Goal: Information Seeking & Learning: Learn about a topic

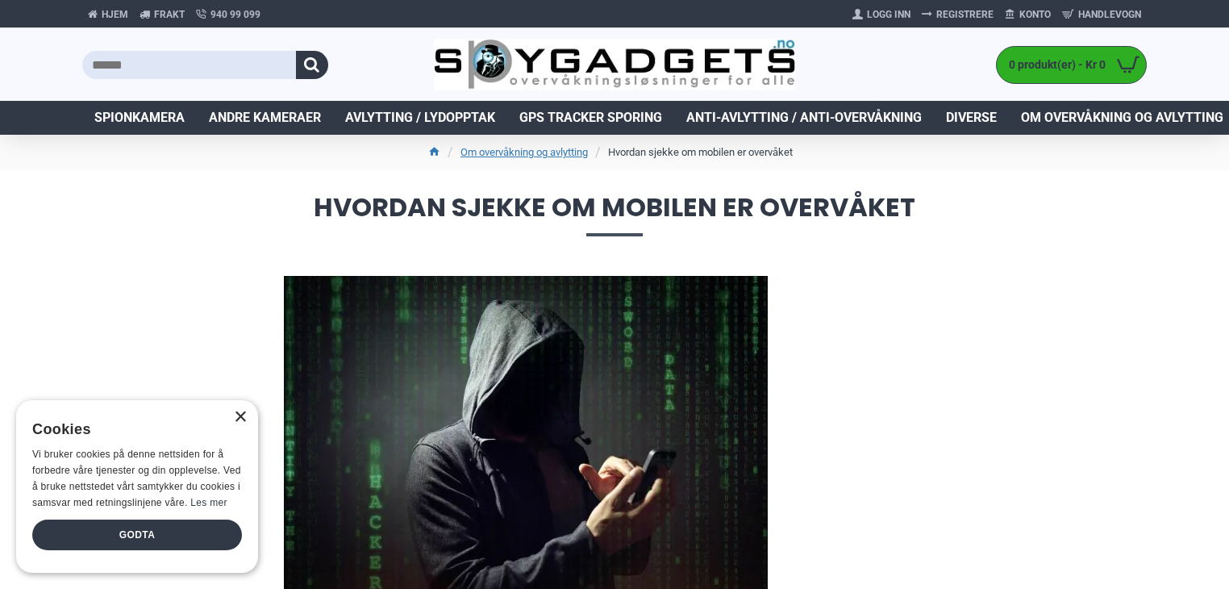
click at [236, 416] on div "×" at bounding box center [240, 417] width 12 height 12
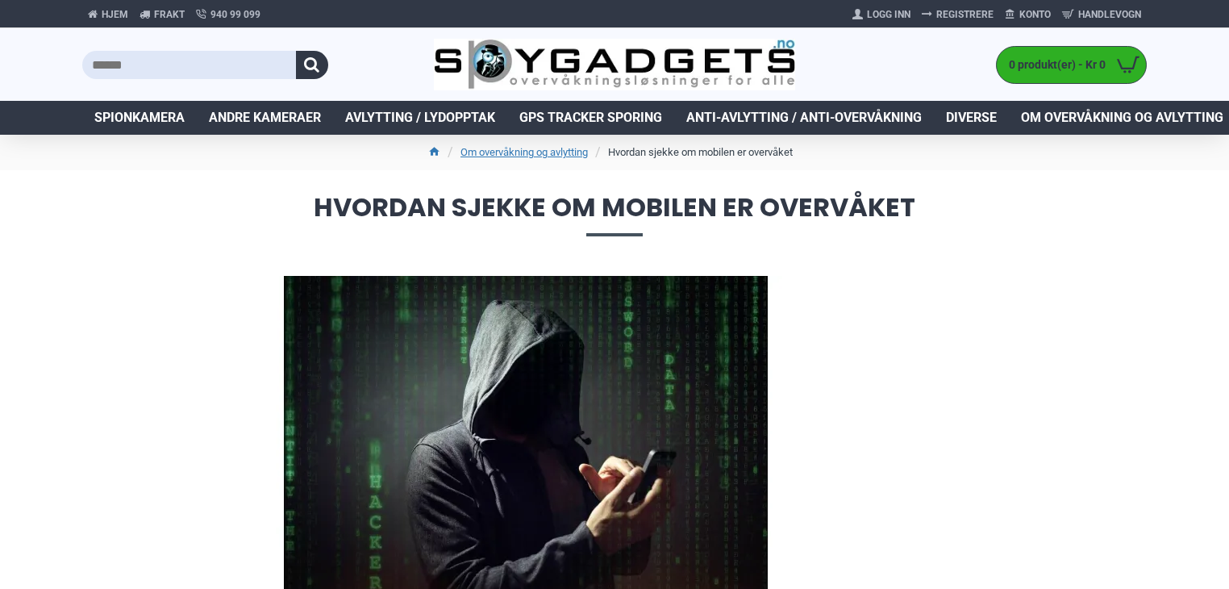
click at [914, 401] on img at bounding box center [525, 437] width 855 height 323
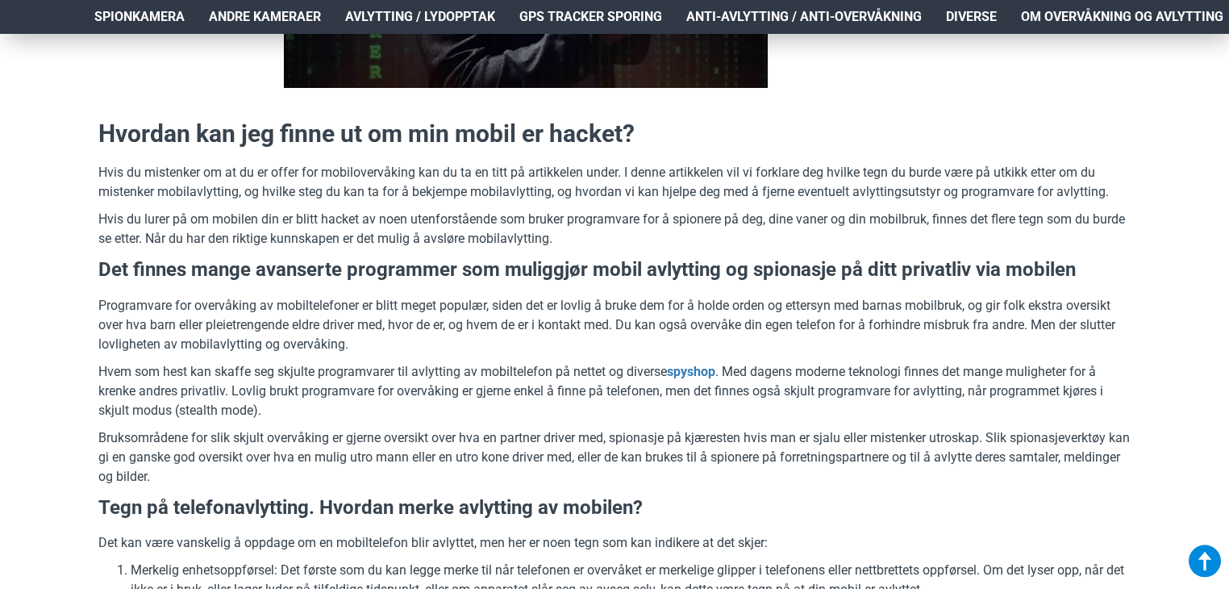
scroll to position [514, 0]
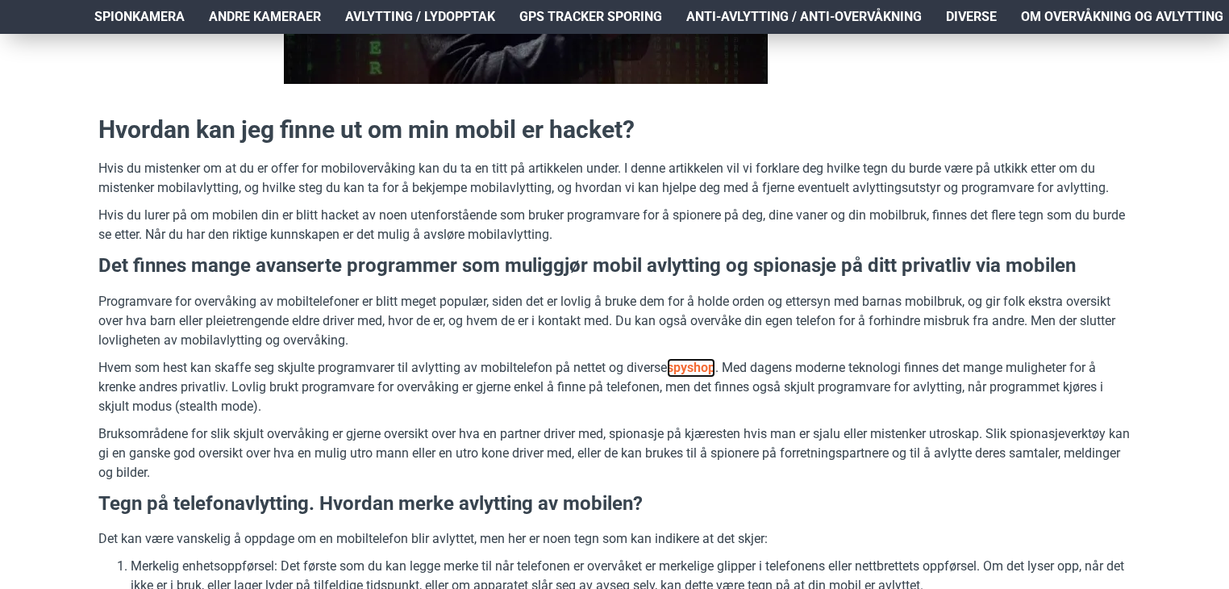
click at [714, 365] on link "spyshop" at bounding box center [691, 367] width 48 height 19
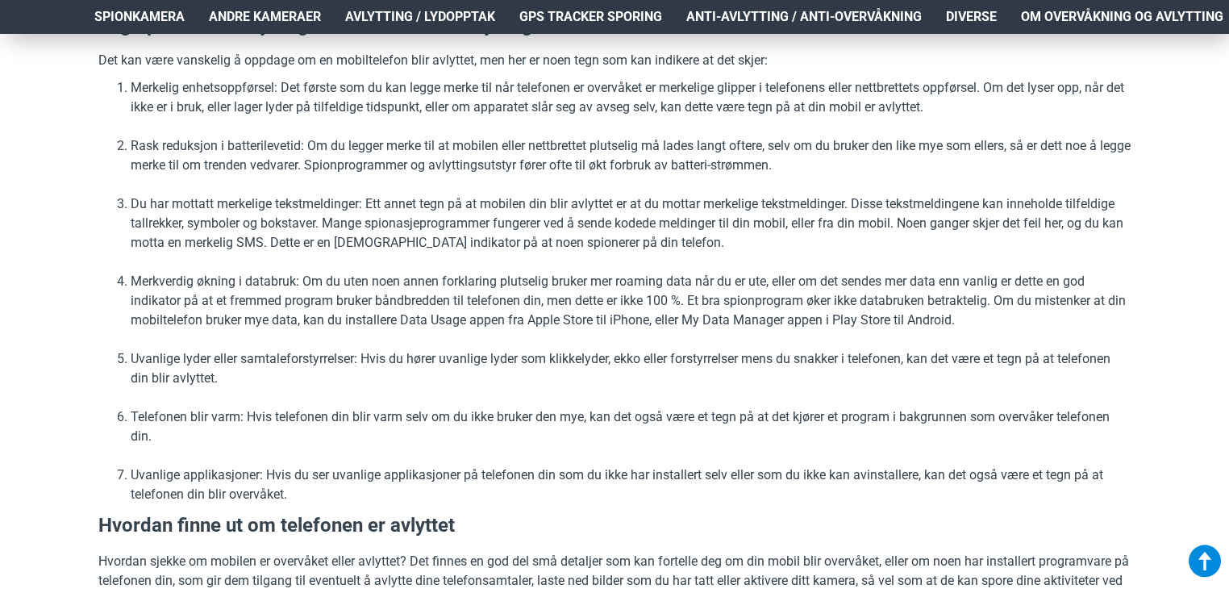
scroll to position [1029, 0]
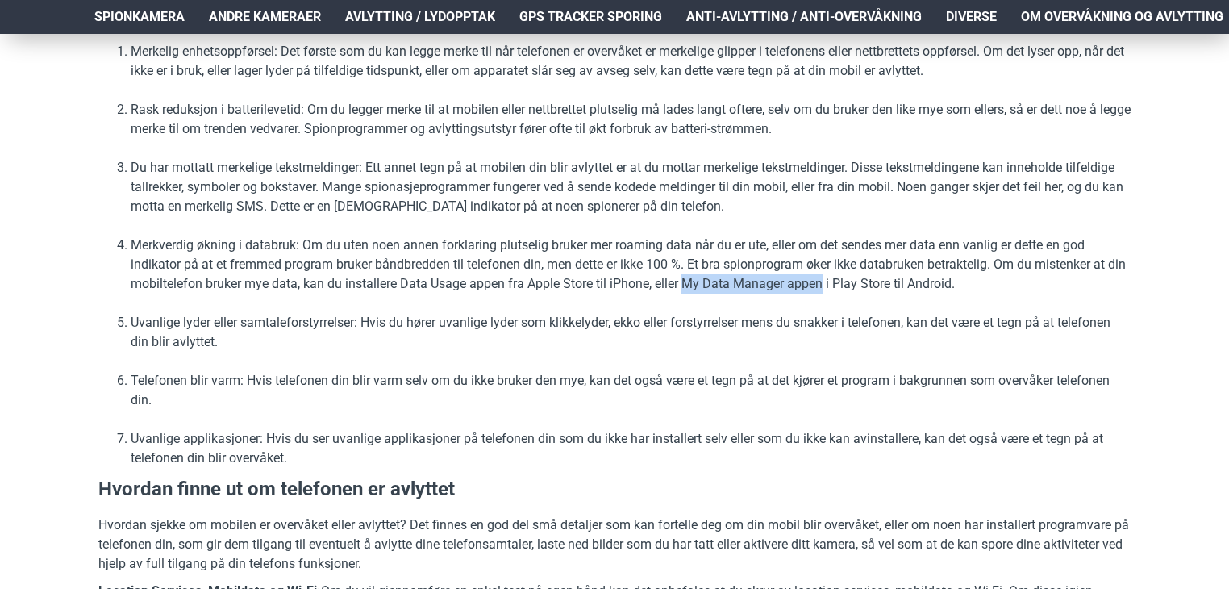
drag, startPoint x: 845, startPoint y: 284, endPoint x: 706, endPoint y: 284, distance: 139.5
click at [706, 284] on li "Merkverdig økning i databruk: Om du uten noen annen forklaring plutselig bruker…" at bounding box center [631, 264] width 1000 height 58
drag, startPoint x: 978, startPoint y: 285, endPoint x: 705, endPoint y: 287, distance: 273.3
click at [705, 287] on li "Merkverdig økning i databruk: Om du uten noen annen forklaring plutselig bruker…" at bounding box center [631, 264] width 1000 height 58
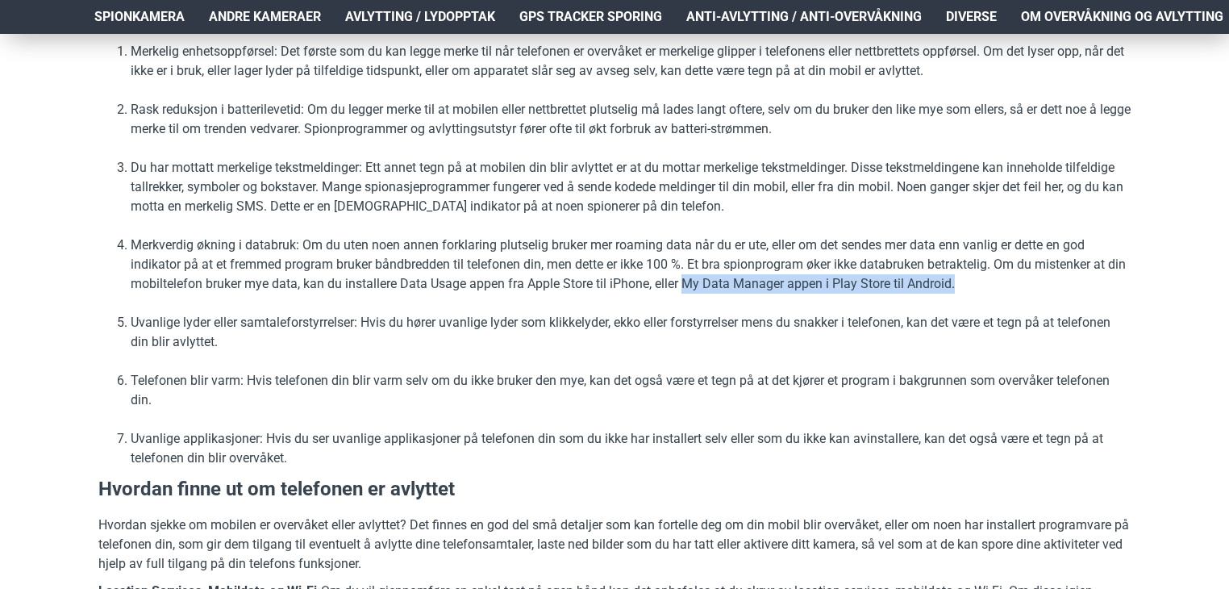
copy li "My Data Manager appen i Play Store til Android."
click at [912, 444] on li "Uvanlige applikasjoner: Hvis du ser uvanlige applikasjoner på telefonen din som…" at bounding box center [631, 448] width 1000 height 39
drag, startPoint x: 976, startPoint y: 287, endPoint x: 701, endPoint y: 276, distance: 275.2
click at [701, 276] on li "Merkverdig økning i databruk: Om du uten noen annen forklaring plutselig bruker…" at bounding box center [631, 264] width 1000 height 58
copy li "My Data Manager appen i Play Store til Android."
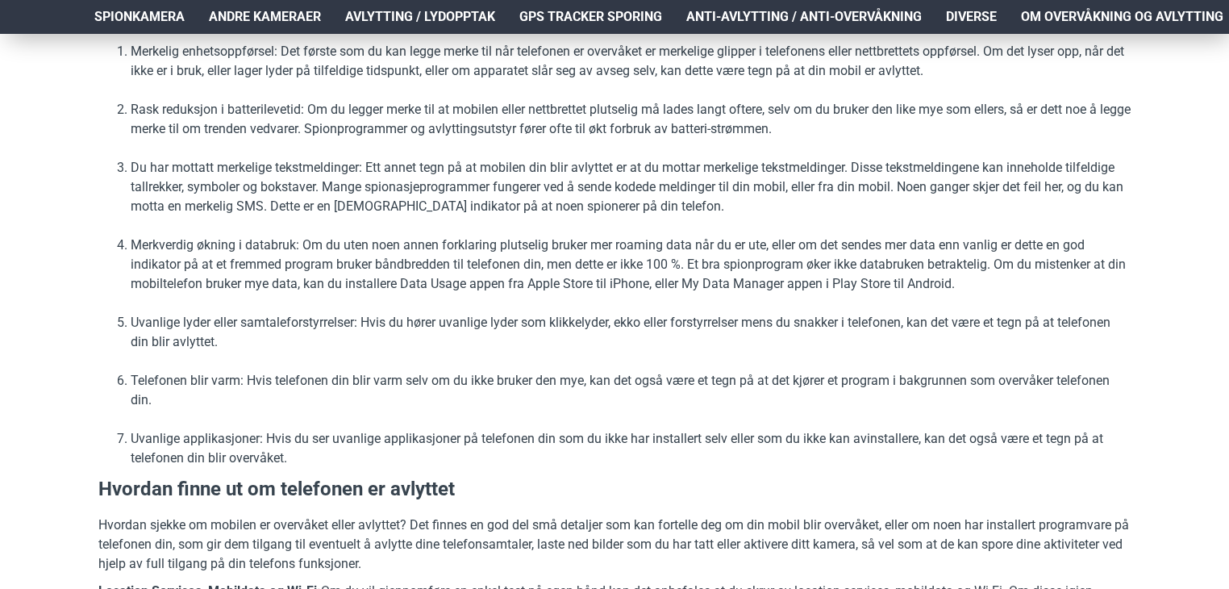
click at [806, 353] on ol "Merkelig enhetsoppførsel: Det første som du kan legge merke til når telefonen e…" at bounding box center [614, 255] width 1032 height 426
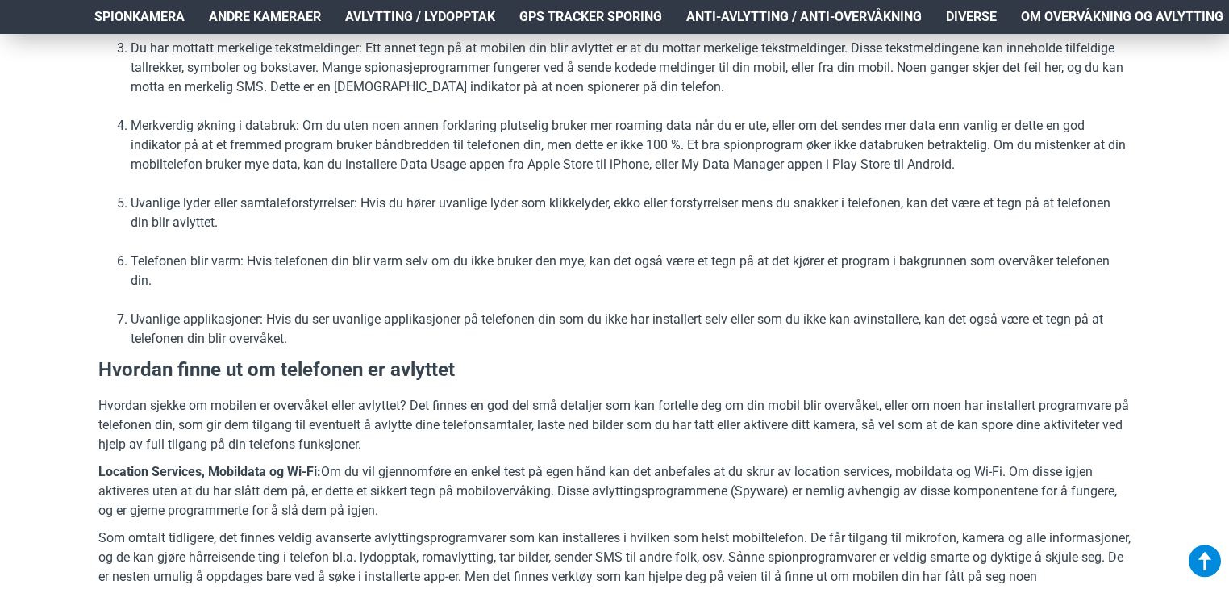
scroll to position [1133, 0]
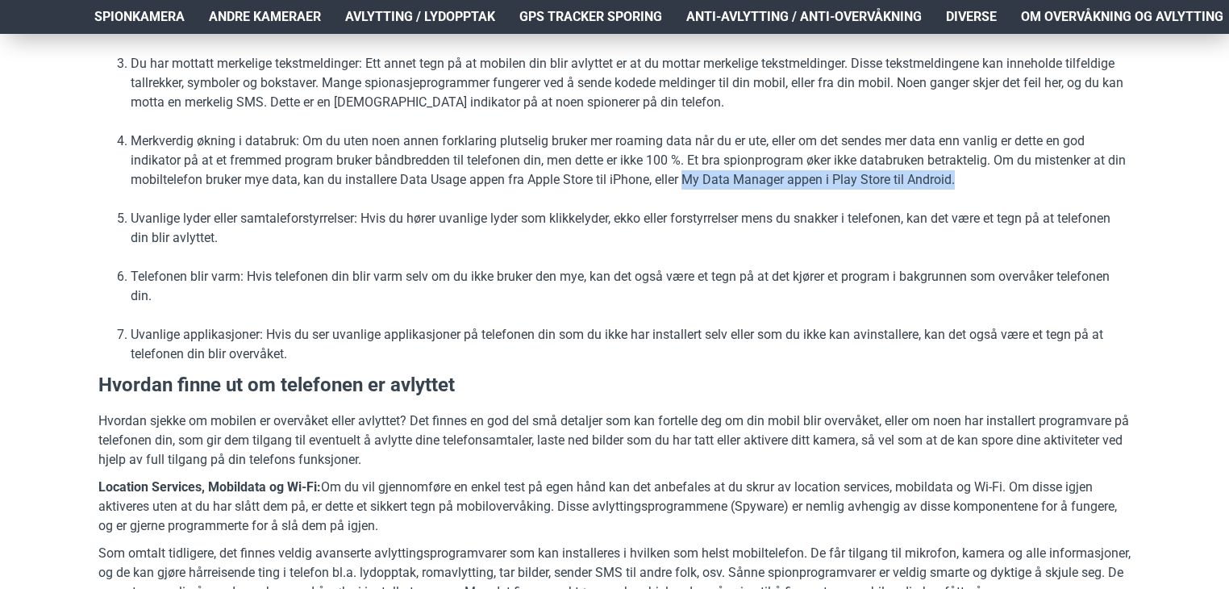
drag, startPoint x: 984, startPoint y: 178, endPoint x: 706, endPoint y: 184, distance: 279.0
click at [706, 184] on li "Merkverdig økning i databruk: Om du uten noen annen forklaring plutselig bruker…" at bounding box center [631, 160] width 1000 height 58
copy li "My Data Manager appen i Play Store til Android."
click at [756, 274] on li "Telefonen blir varm: Hvis telefonen din blir varm selv om du ikke bruker den my…" at bounding box center [631, 286] width 1000 height 39
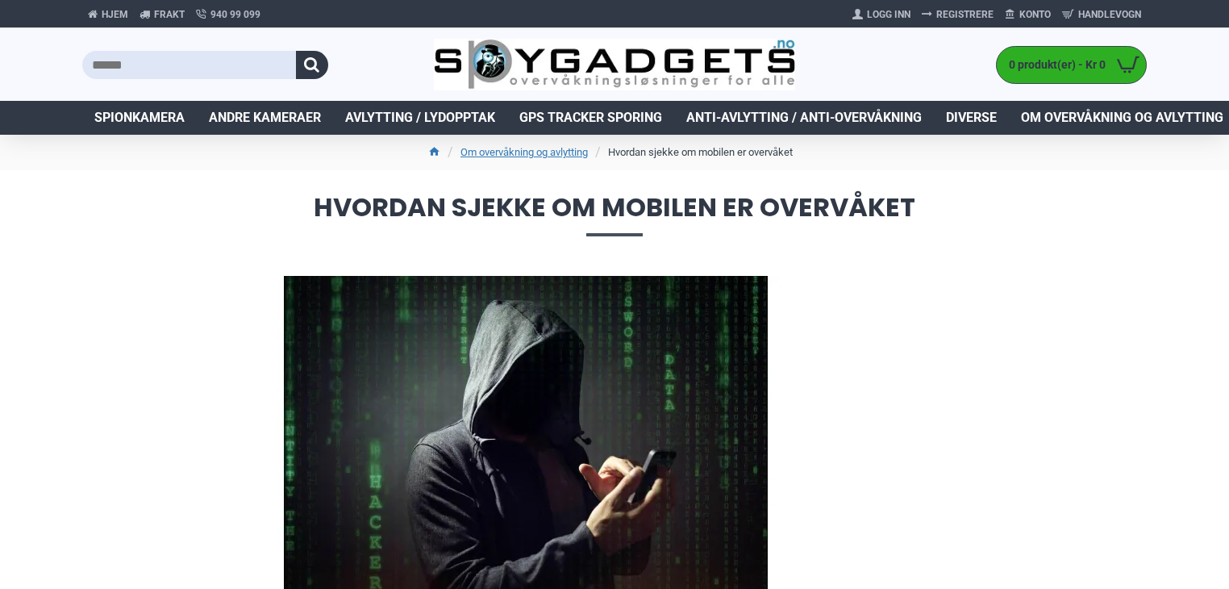
scroll to position [3986, 0]
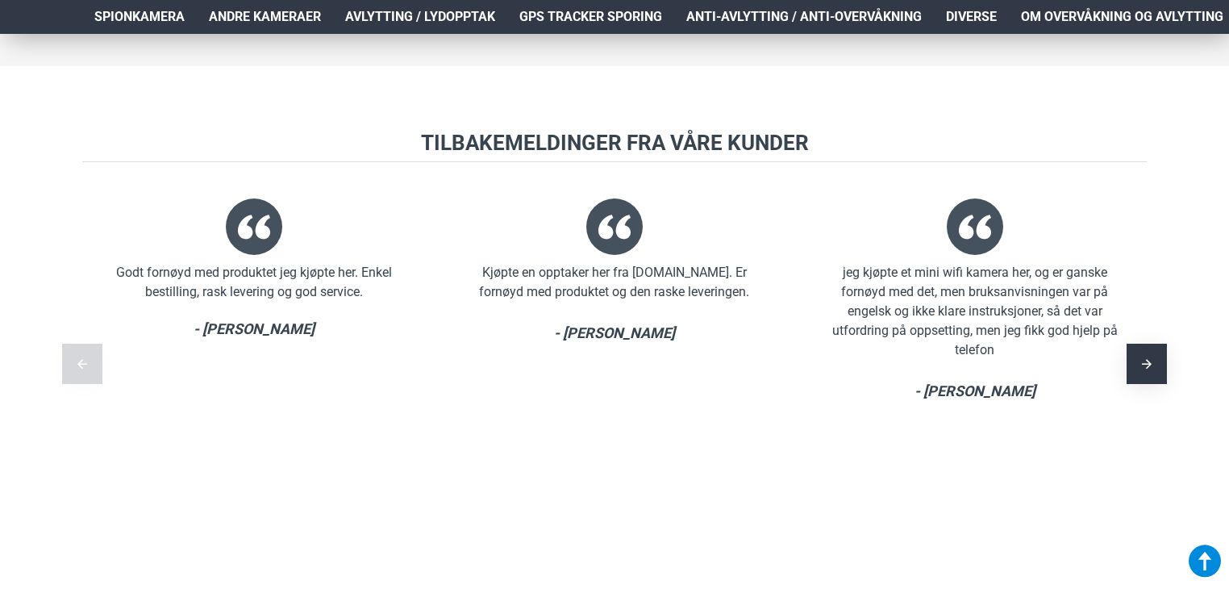
scroll to position [2387, 0]
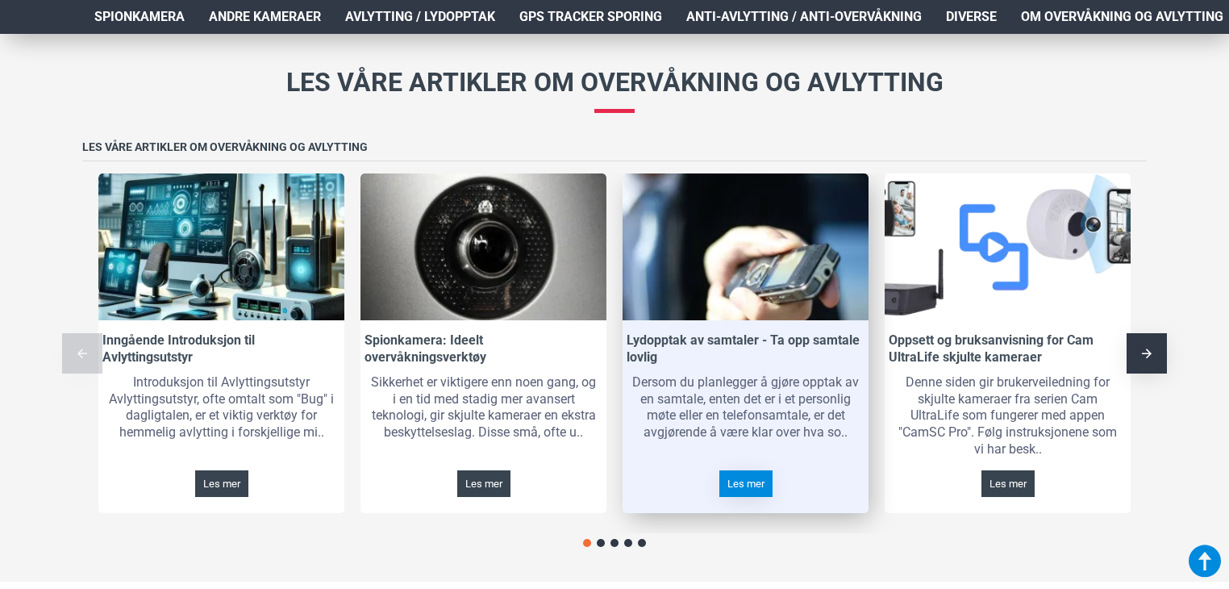
click at [752, 478] on span "Les mer" at bounding box center [745, 483] width 37 height 10
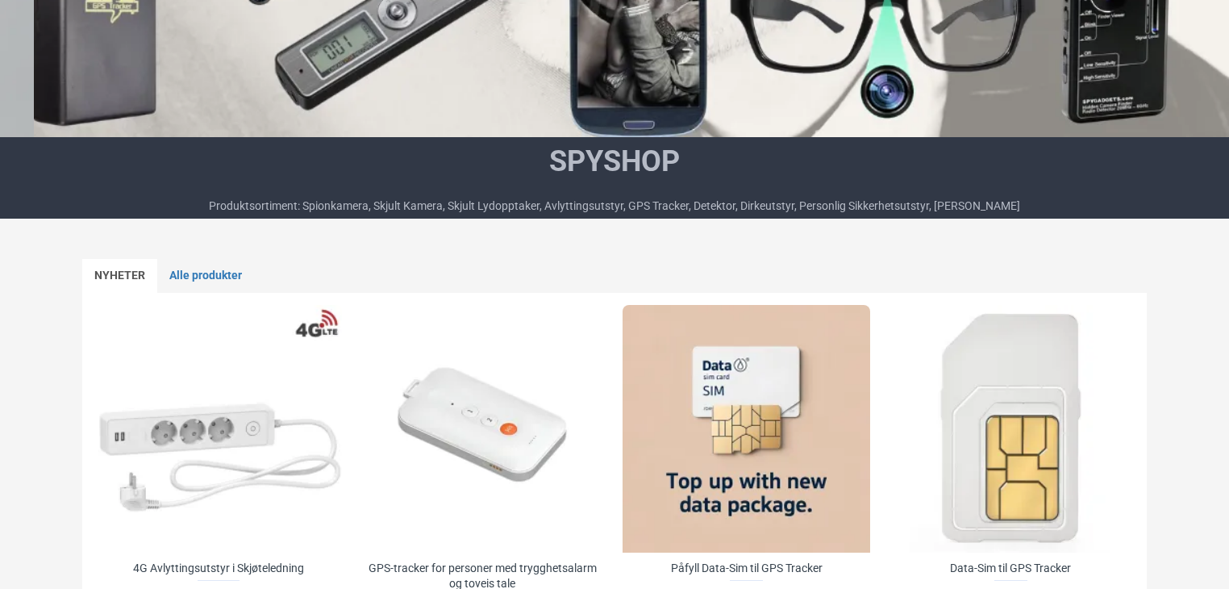
scroll to position [3417, 0]
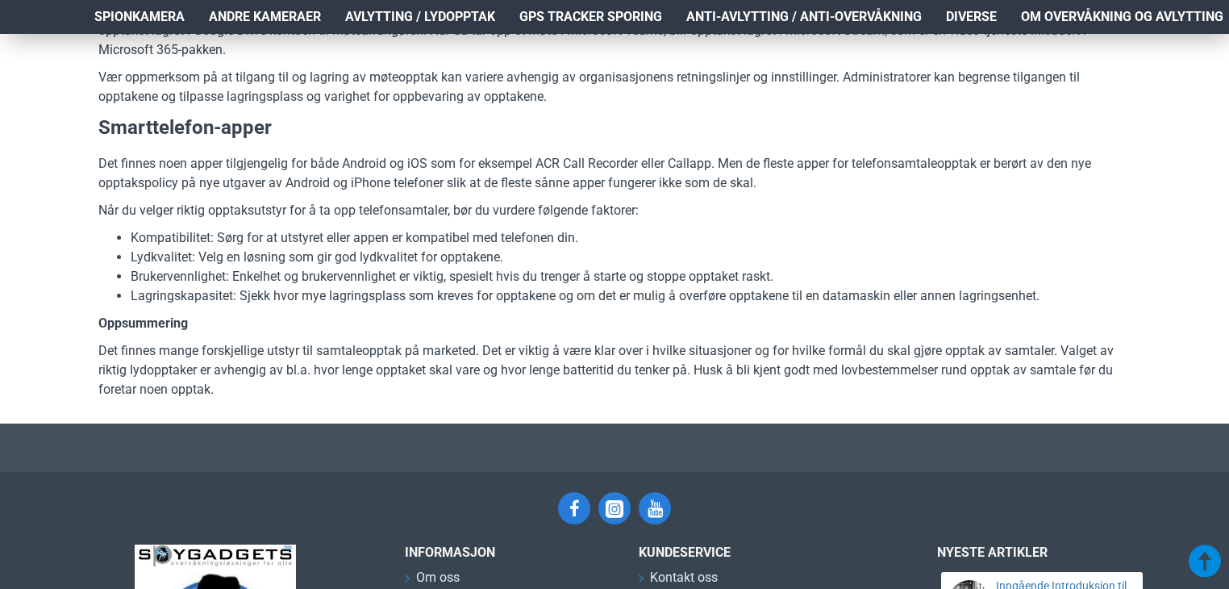
scroll to position [3428, 0]
